Goal: Task Accomplishment & Management: Complete application form

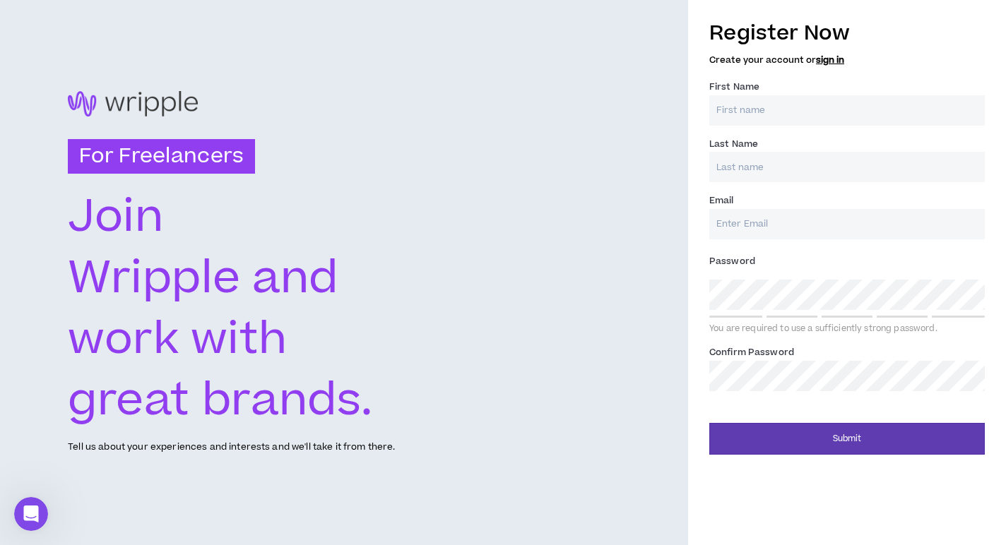
click at [763, 110] on input "First Name *" at bounding box center [846, 110] width 275 height 30
type input "[PERSON_NAME]"
click at [788, 171] on input "Last Name *" at bounding box center [846, 167] width 275 height 30
type input "[PERSON_NAME]"
click at [775, 227] on input "Email *" at bounding box center [846, 224] width 275 height 30
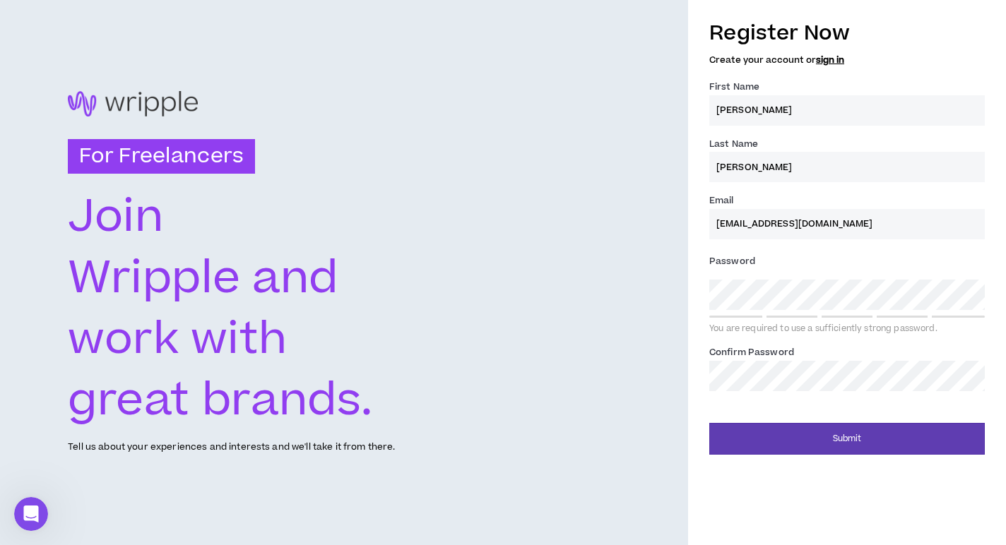
type input "[EMAIL_ADDRESS][DOMAIN_NAME]"
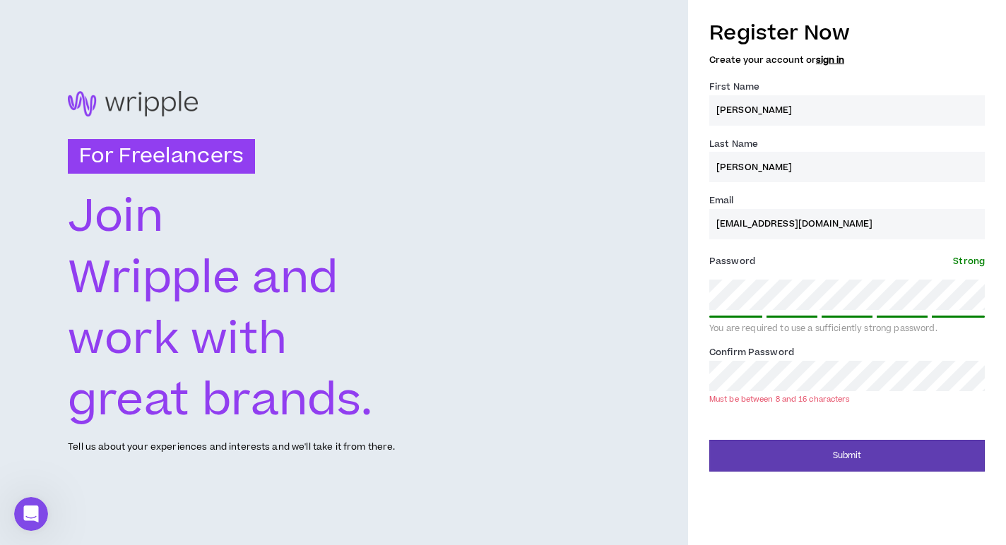
click at [585, 302] on div "For Freelancers [PERSON_NAME] and work with great brands. Tell us about your ex…" at bounding box center [503, 272] width 1006 height 545
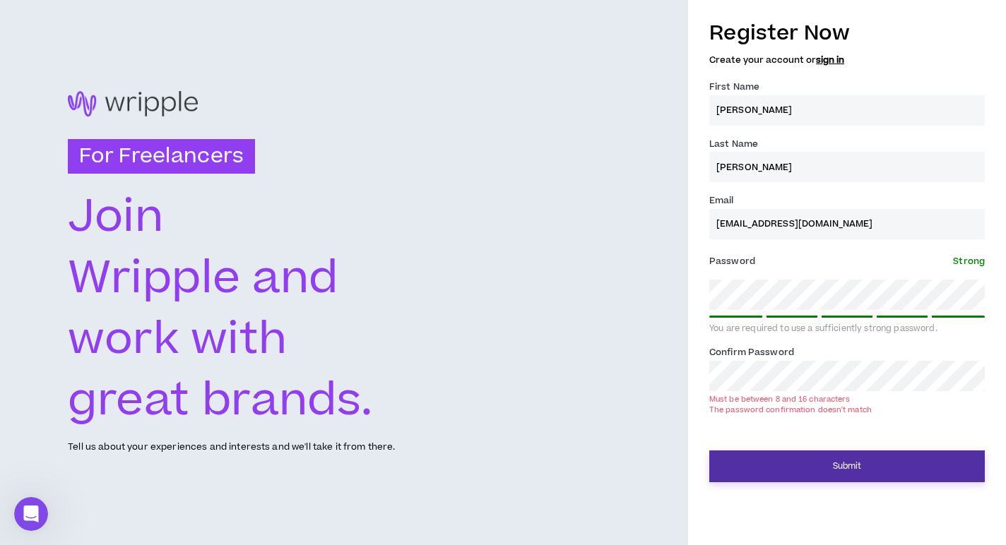
click at [830, 467] on button "Submit" at bounding box center [846, 467] width 275 height 32
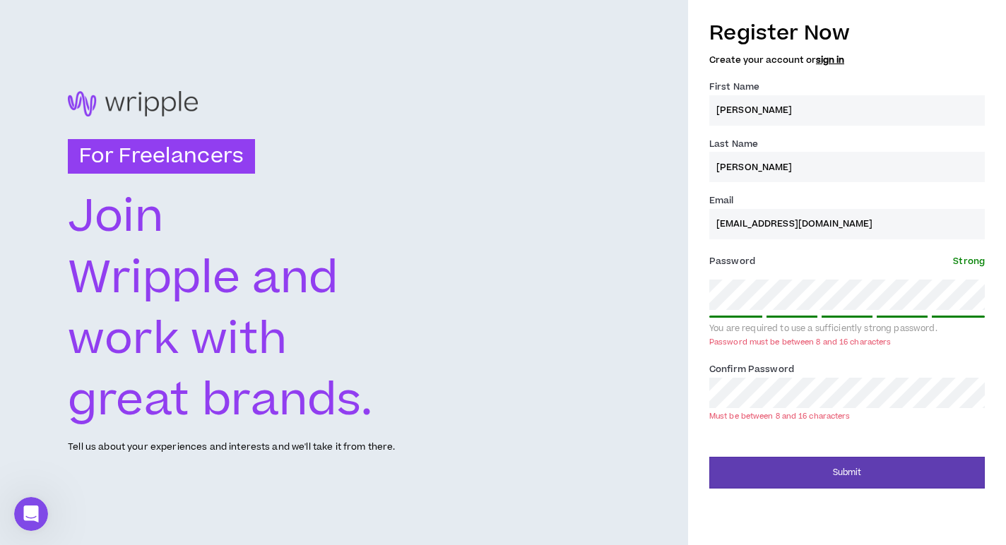
click at [816, 456] on div "Submit" at bounding box center [846, 467] width 275 height 42
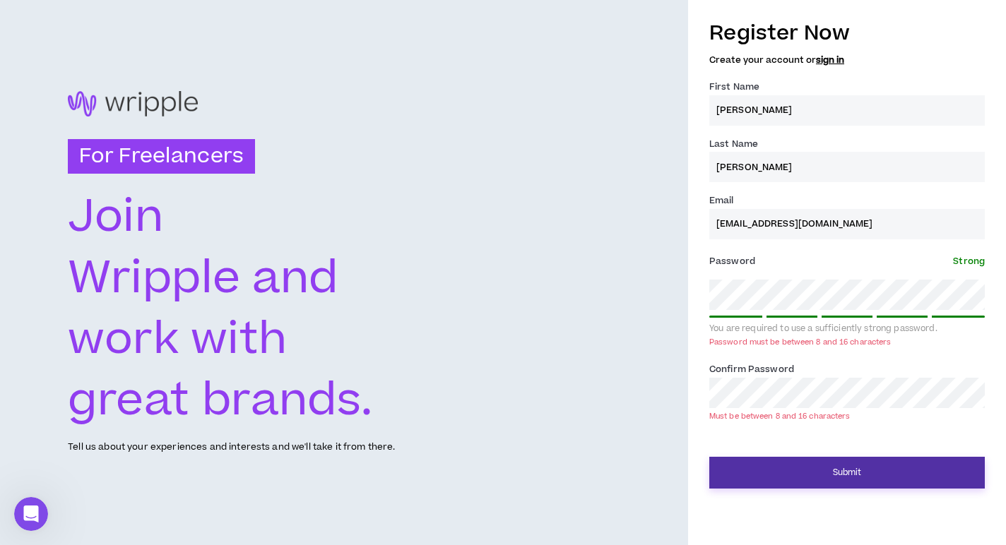
click at [823, 470] on button "Submit" at bounding box center [846, 473] width 275 height 32
click at [833, 480] on button "Submit" at bounding box center [846, 473] width 275 height 32
click at [816, 465] on button "Submit" at bounding box center [846, 473] width 275 height 32
click at [839, 486] on button "Submit" at bounding box center [846, 473] width 275 height 32
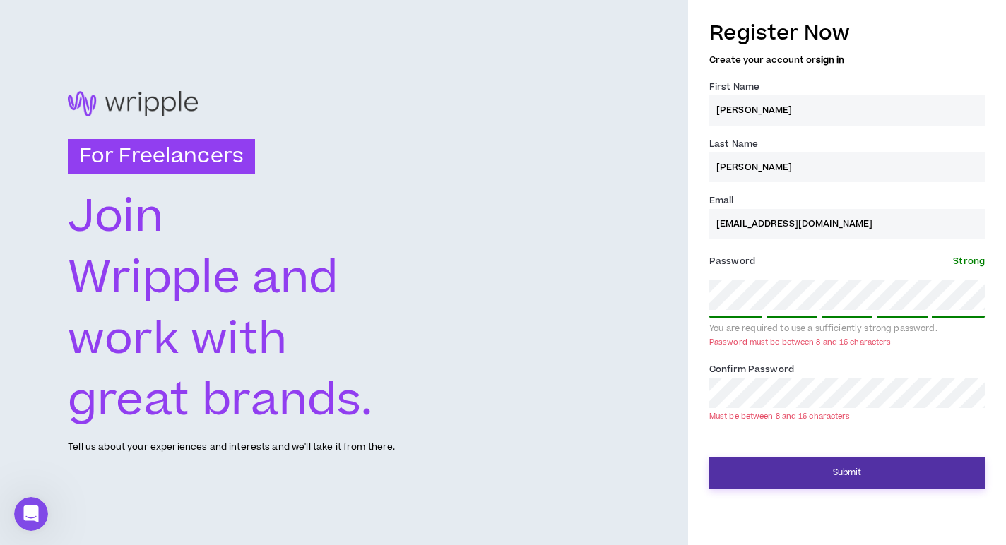
click at [834, 474] on button "Submit" at bounding box center [846, 473] width 275 height 32
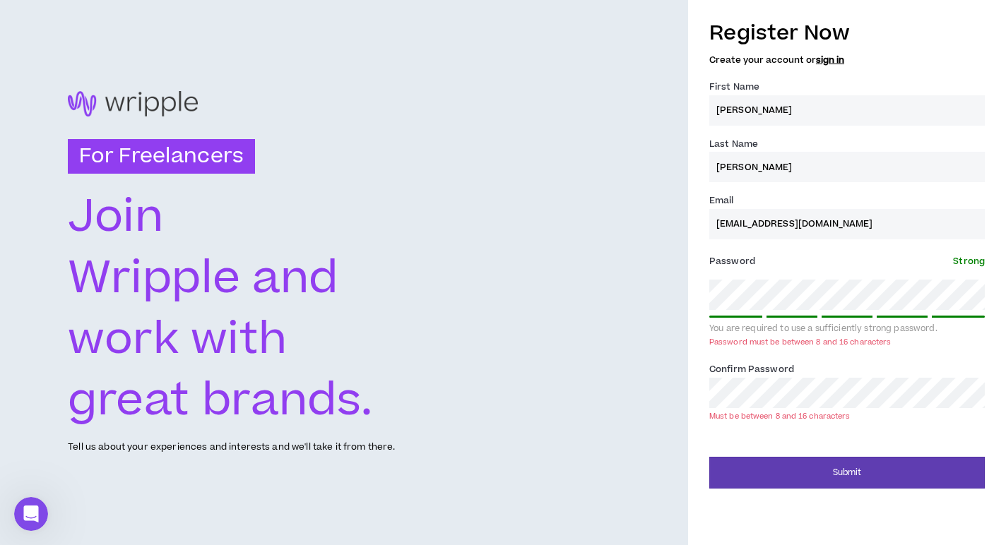
click at [769, 112] on input "[PERSON_NAME]" at bounding box center [846, 110] width 275 height 30
click at [644, 292] on div "For Freelancers [PERSON_NAME] and work with great brands. Tell us about your ex…" at bounding box center [503, 272] width 1006 height 545
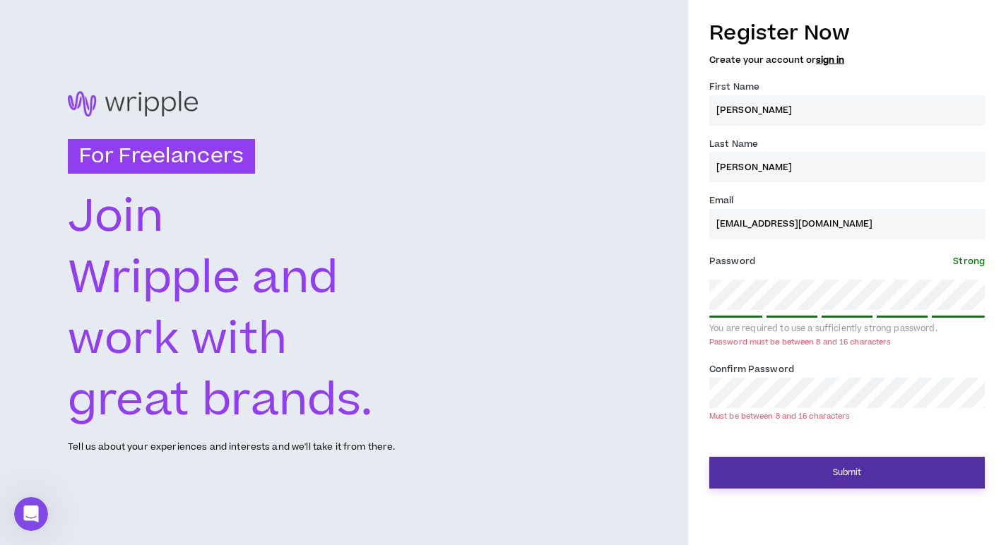
click at [809, 464] on button "Submit" at bounding box center [846, 473] width 275 height 32
click at [855, 468] on button "Submit" at bounding box center [846, 473] width 275 height 32
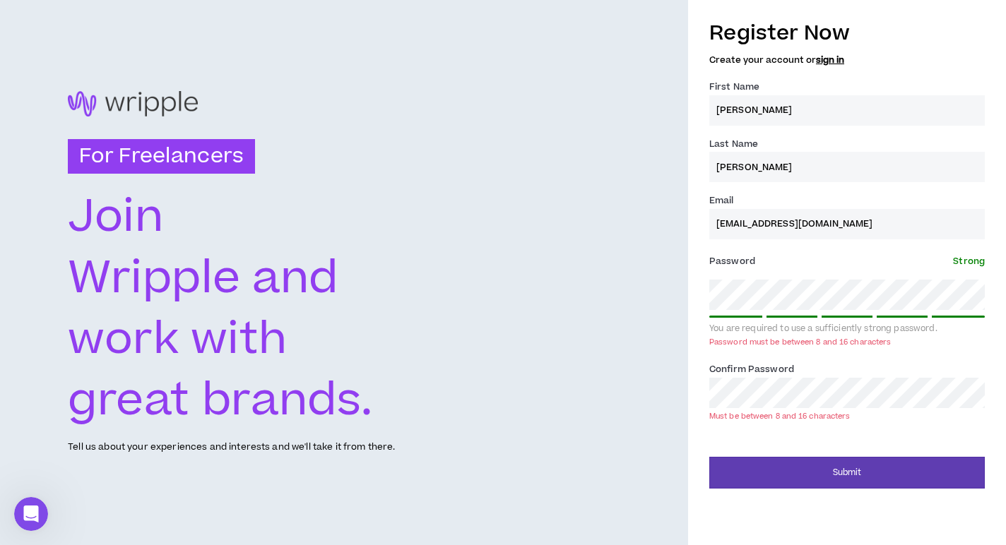
click at [742, 273] on div "Password * Strong You are required to use a sufficiently strong password. Passw…" at bounding box center [846, 301] width 275 height 102
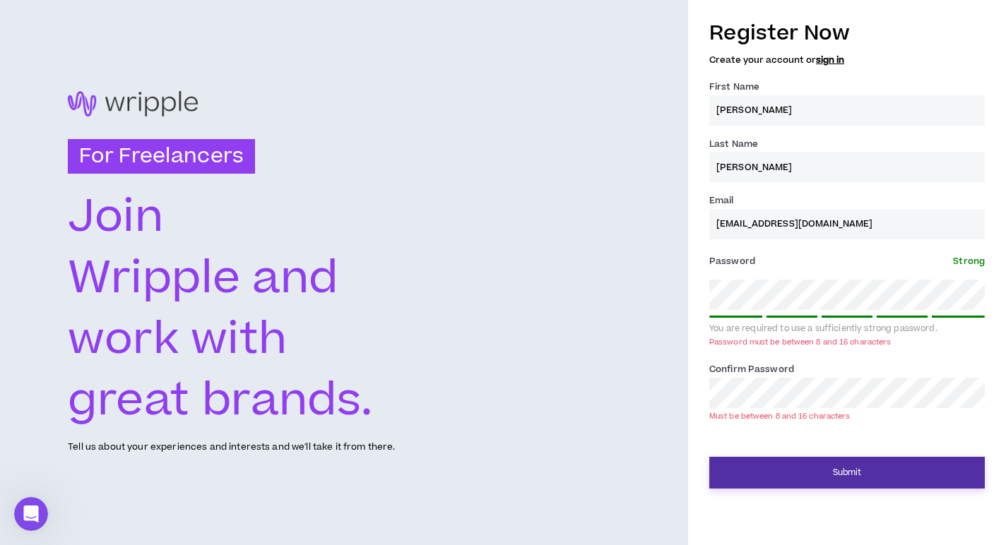
click at [831, 472] on button "Submit" at bounding box center [846, 473] width 275 height 32
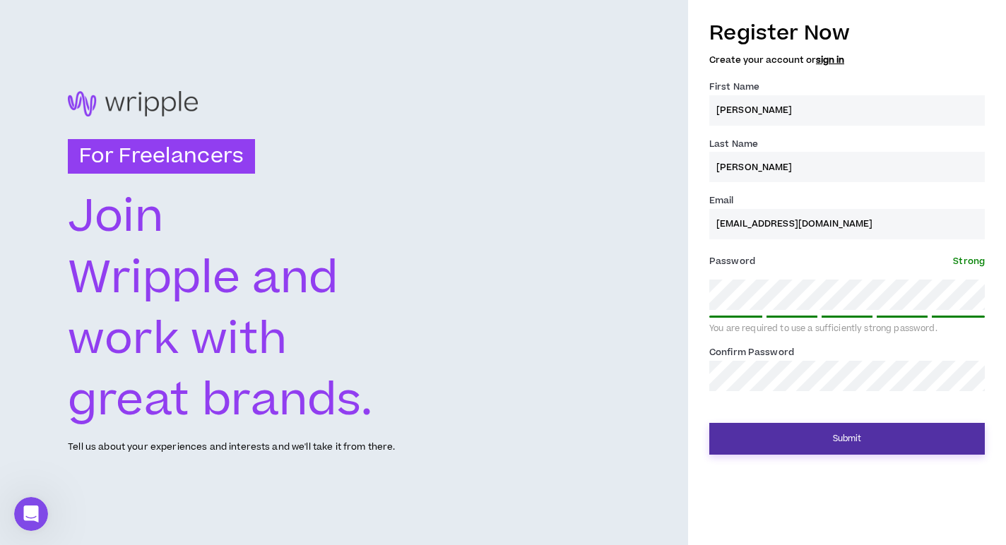
click at [815, 440] on button "Submit" at bounding box center [846, 439] width 275 height 32
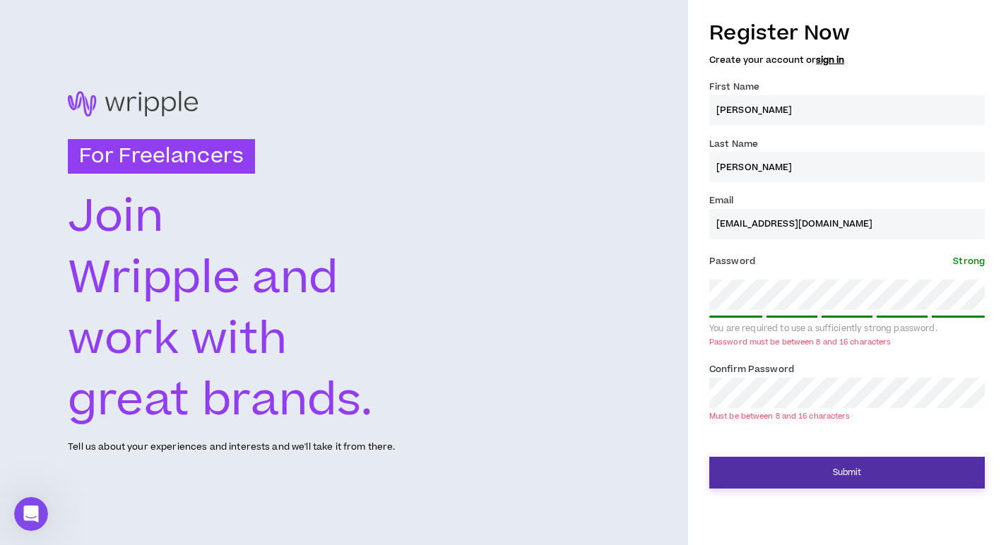
click at [816, 467] on button "Submit" at bounding box center [846, 473] width 275 height 32
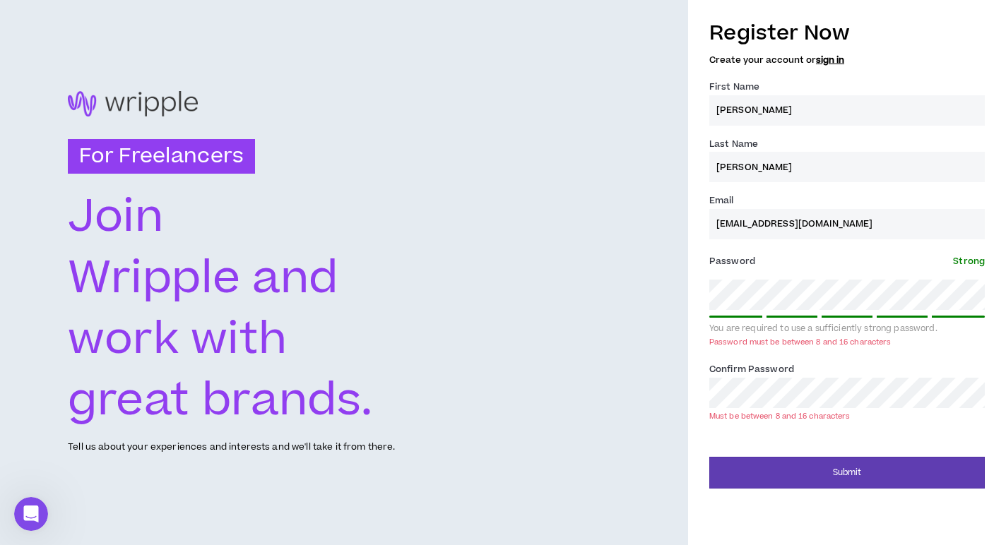
click at [659, 287] on div "For Freelancers [PERSON_NAME] and work with great brands. Tell us about your ex…" at bounding box center [503, 272] width 1006 height 545
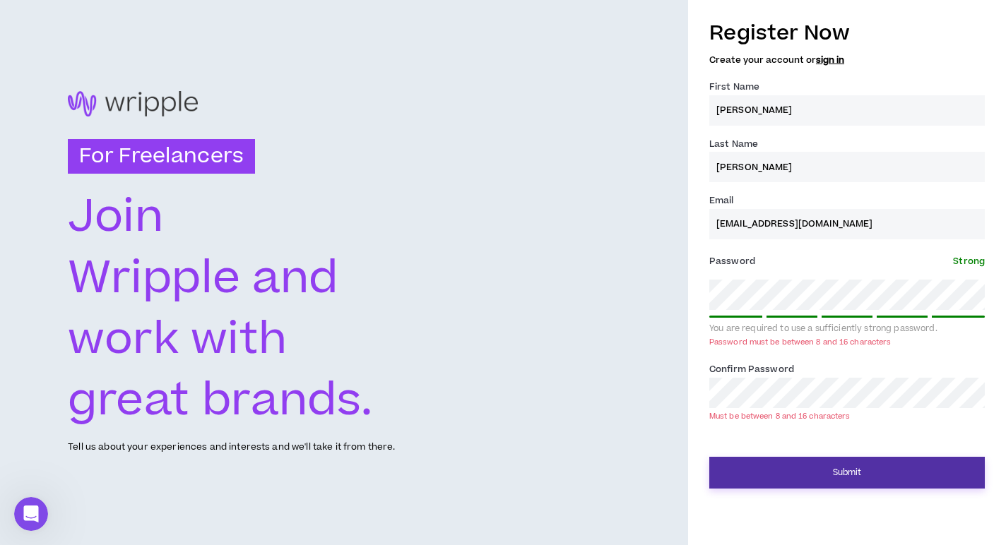
click at [812, 471] on button "Submit" at bounding box center [846, 473] width 275 height 32
click at [814, 468] on button "Submit" at bounding box center [846, 473] width 275 height 32
click at [823, 476] on button "Submit" at bounding box center [846, 473] width 275 height 32
